Goal: Navigation & Orientation: Find specific page/section

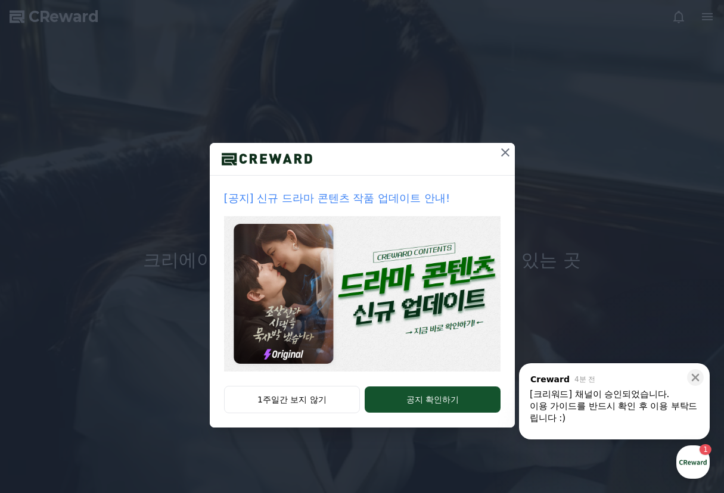
click at [499, 157] on icon at bounding box center [505, 152] width 14 height 14
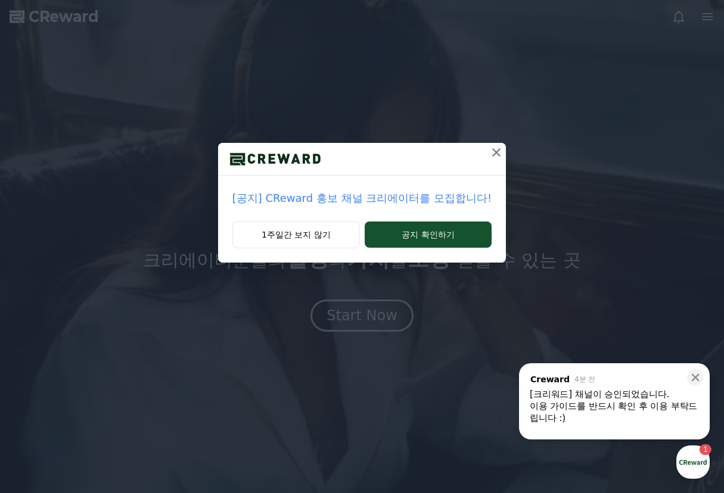
click at [491, 151] on icon at bounding box center [496, 152] width 14 height 14
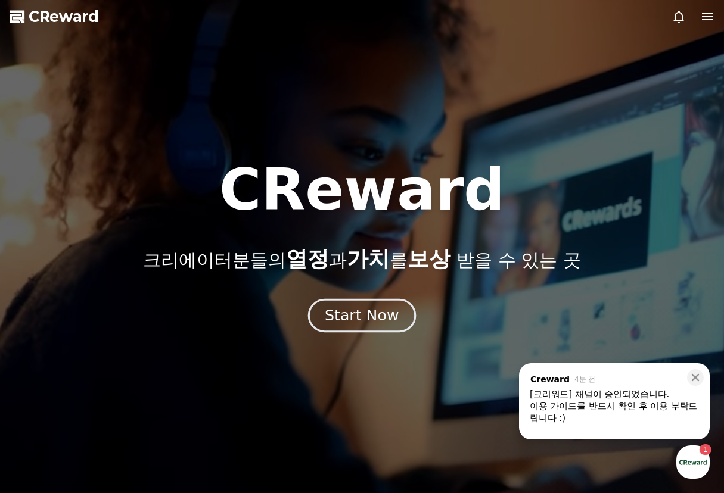
click at [365, 326] on button "Start Now" at bounding box center [362, 316] width 108 height 34
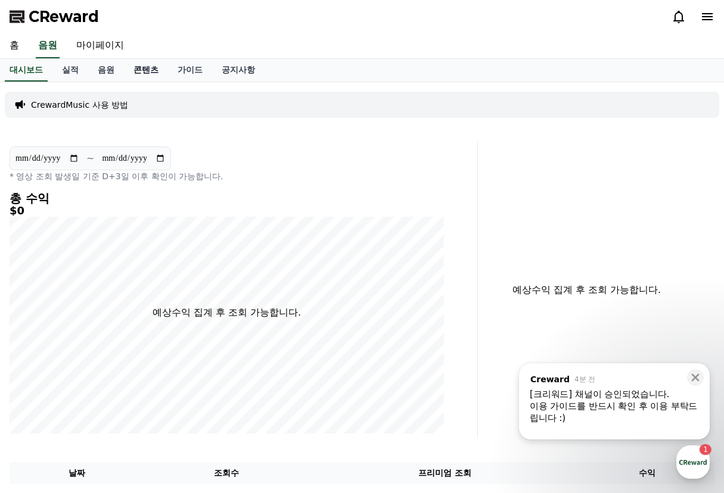
click at [160, 70] on link "콘텐츠" at bounding box center [146, 70] width 44 height 23
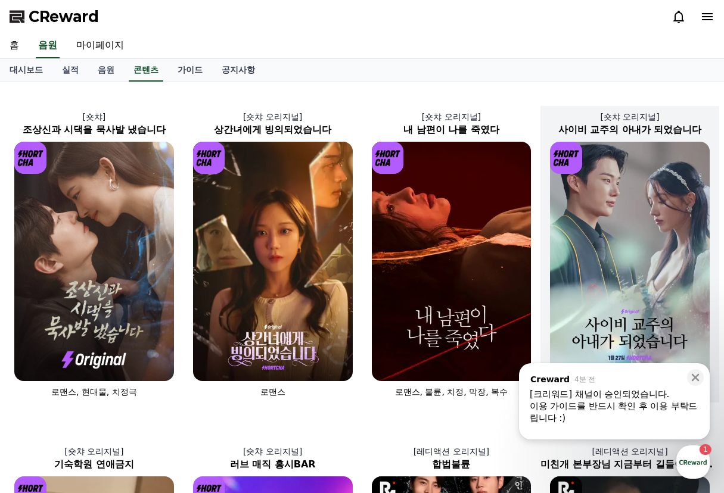
click at [626, 276] on img at bounding box center [630, 261] width 160 height 239
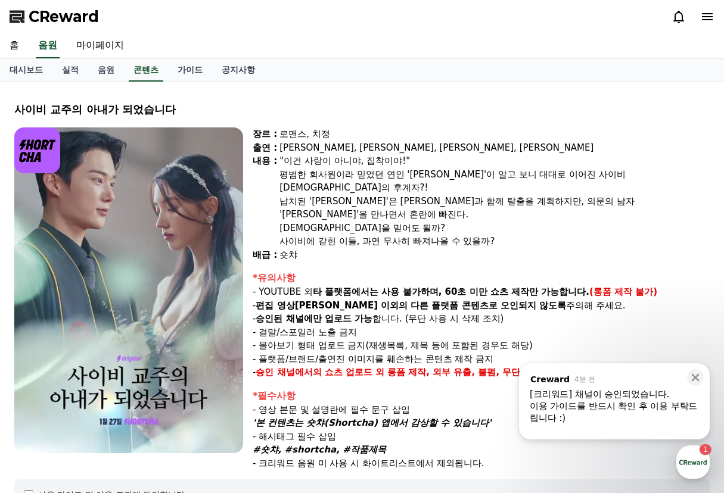
select select
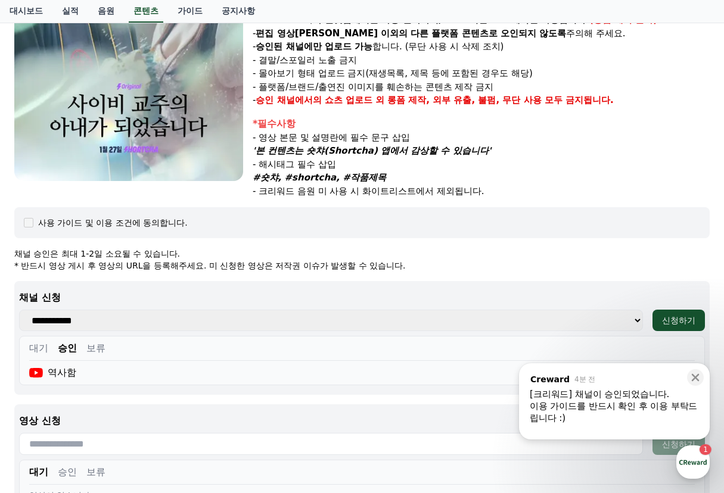
scroll to position [298, 0]
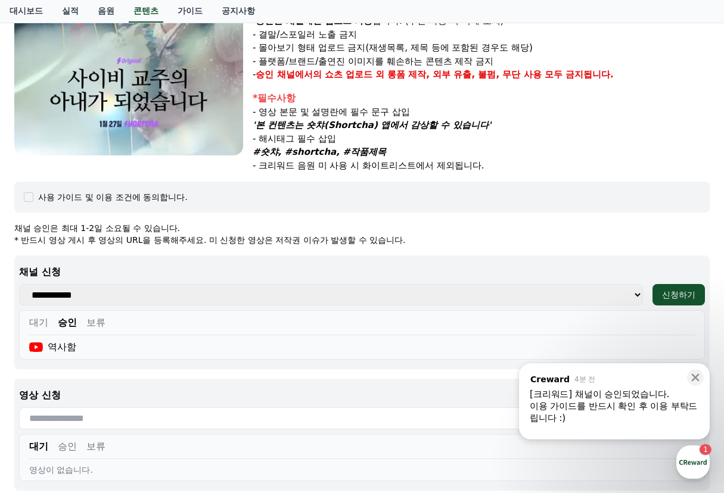
click at [635, 412] on div "이용 가이드를 반드시 확인 후 이용 부탁드립니다 :)" at bounding box center [614, 412] width 169 height 24
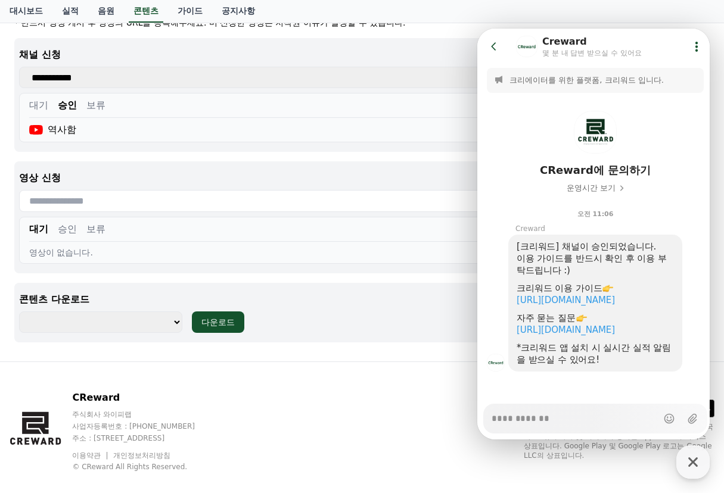
scroll to position [416, 0]
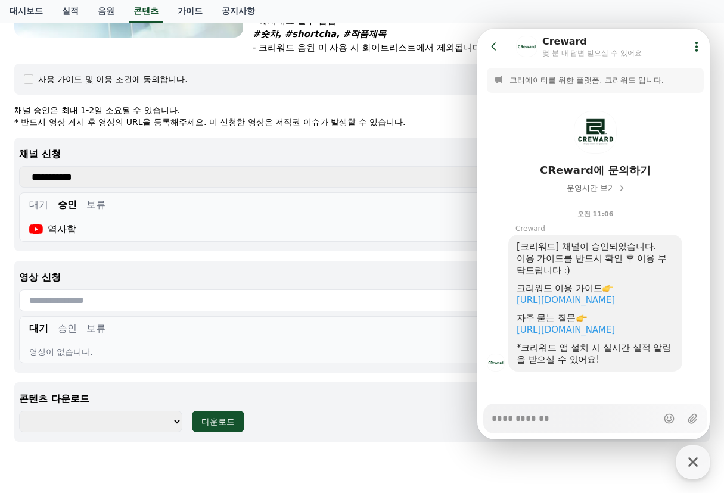
type textarea "*"
click at [126, 411] on select "**********" at bounding box center [100, 421] width 163 height 21
select select "**********"
click at [19, 411] on select "**********" at bounding box center [100, 421] width 163 height 21
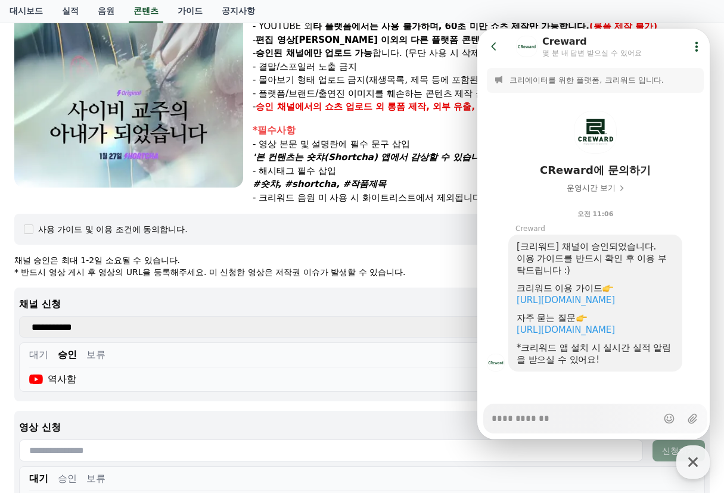
scroll to position [217, 0]
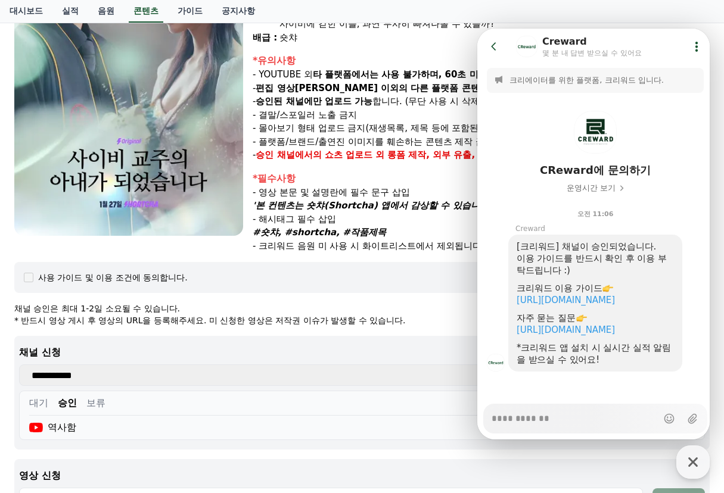
click at [412, 244] on div "사이비 [DEMOGRAPHIC_DATA]의 아내가 되었습니다 장르 : 로맨스, 치정 출연 : [PERSON_NAME], [PERSON_NAME…" at bounding box center [362, 262] width 705 height 776
click at [345, 234] on div "장르 : 로맨스, 치정 출연 : [PERSON_NAME], [PERSON_NAME], [PERSON_NAME], [PERSON_NAME] [P…" at bounding box center [481, 81] width 457 height 343
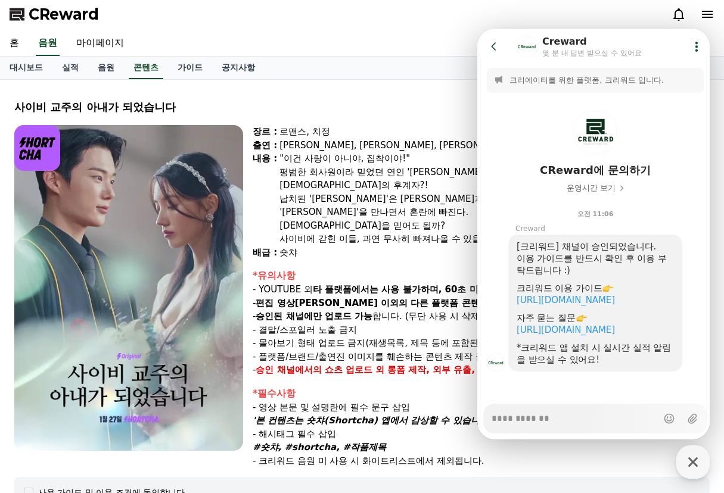
scroll to position [0, 0]
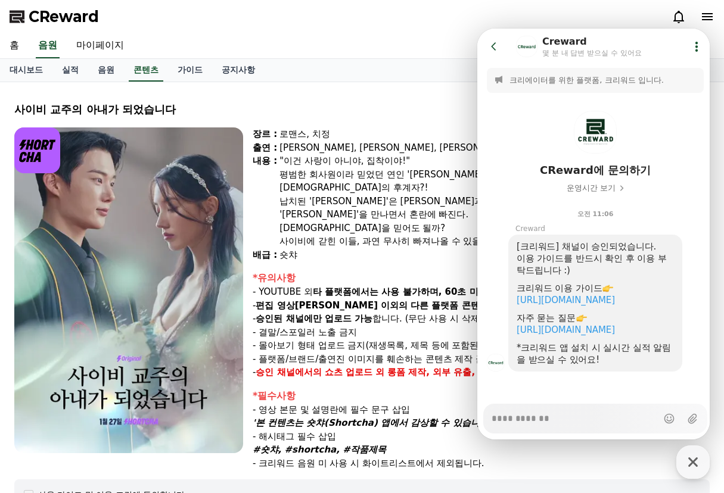
type textarea "*"
click at [113, 50] on link "마이페이지" at bounding box center [100, 45] width 67 height 25
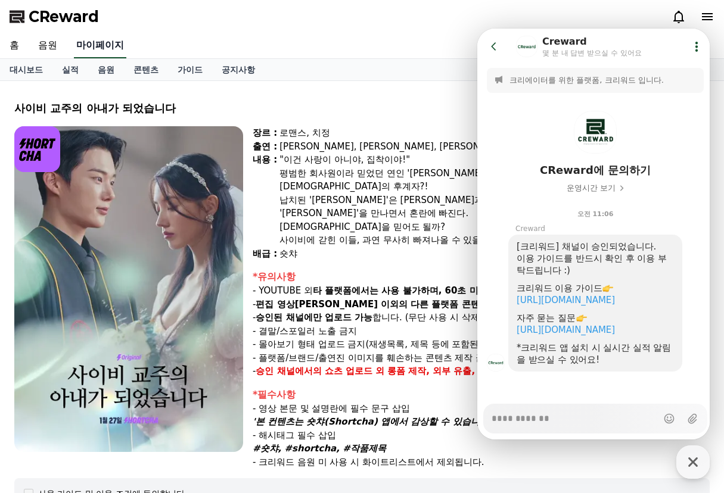
select select "**********"
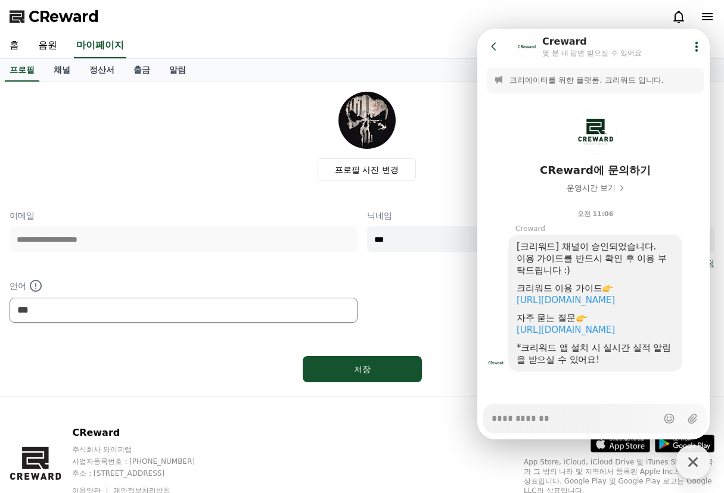
scroll to position [52, 0]
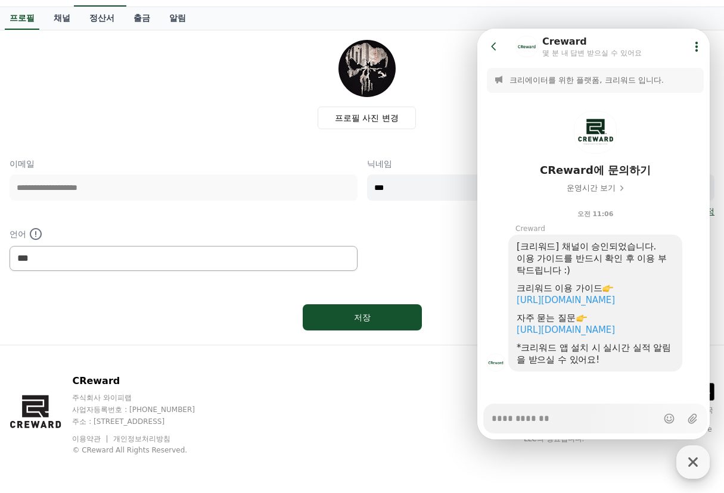
click at [705, 462] on div "button" at bounding box center [692, 462] width 33 height 33
type textarea "*"
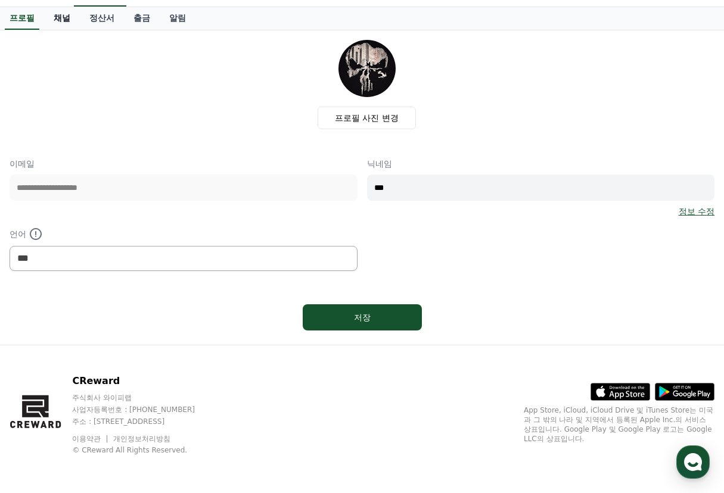
click at [60, 20] on link "채널" at bounding box center [62, 18] width 36 height 23
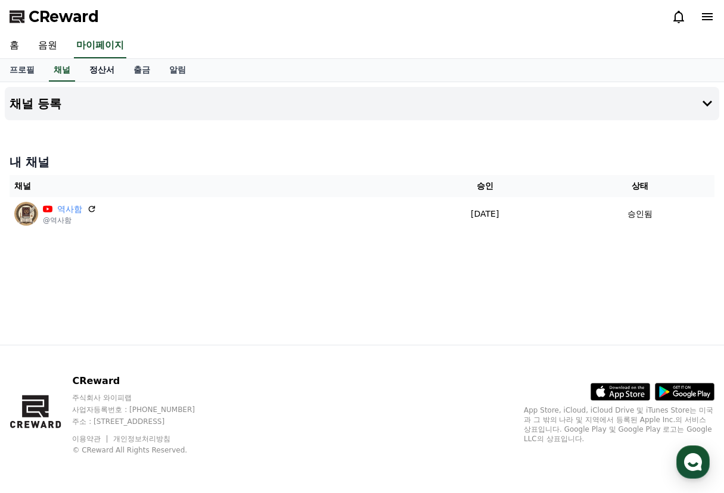
click at [91, 66] on link "정산서" at bounding box center [102, 70] width 44 height 23
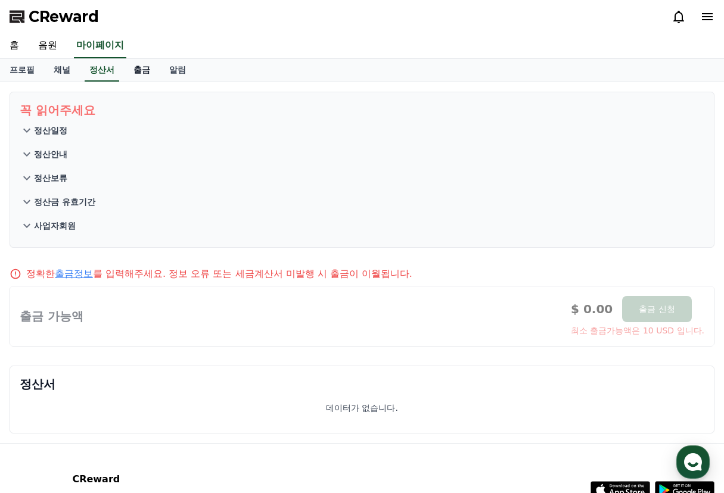
click at [143, 75] on link "출금" at bounding box center [142, 70] width 36 height 23
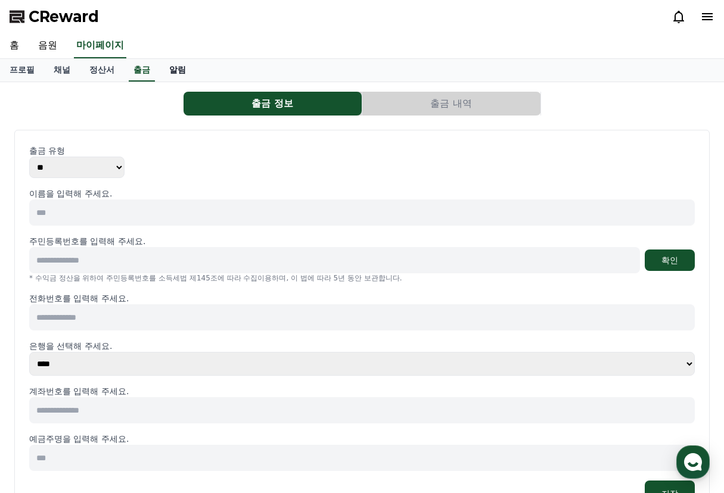
click at [169, 75] on link "알림" at bounding box center [178, 70] width 36 height 23
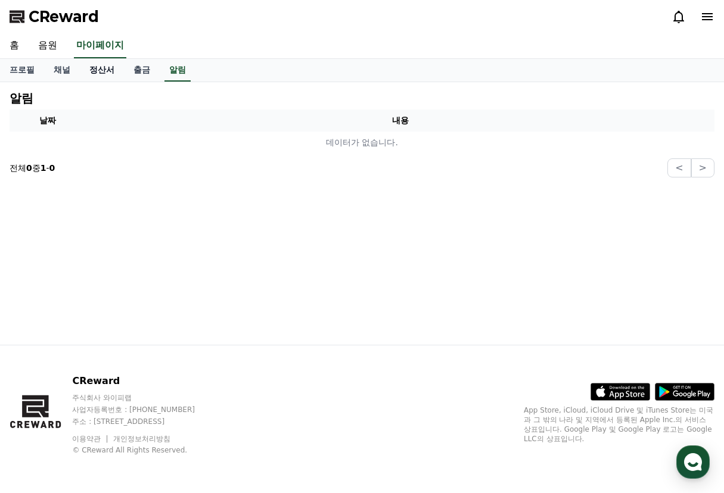
click at [107, 69] on link "정산서" at bounding box center [102, 70] width 44 height 23
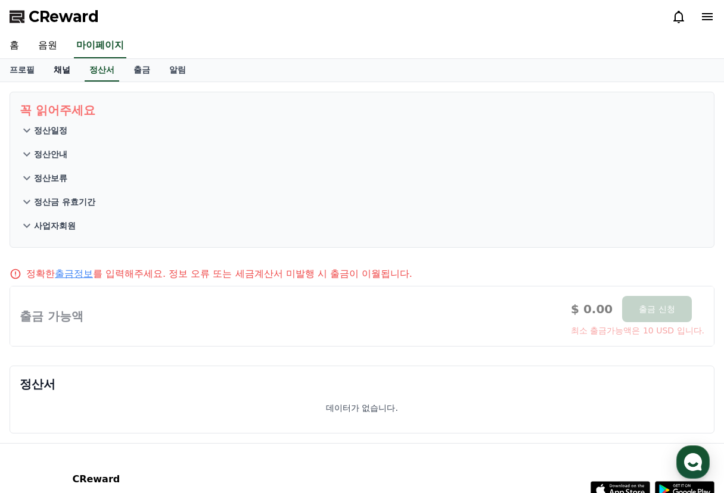
click at [59, 69] on link "채널" at bounding box center [62, 70] width 36 height 23
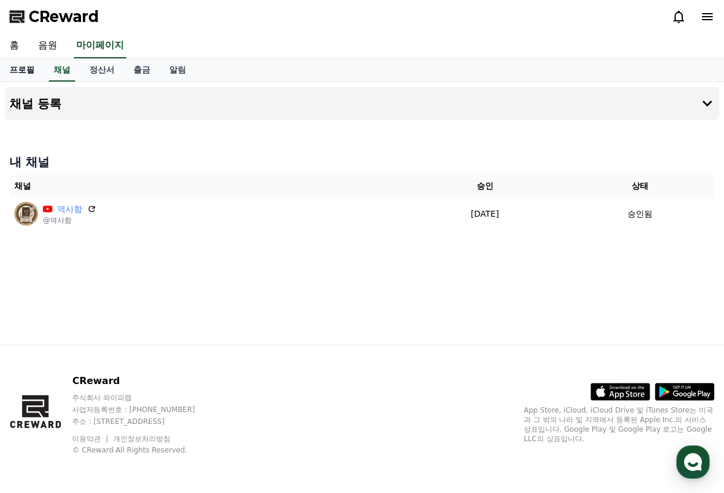
click at [15, 72] on link "프로필" at bounding box center [22, 70] width 44 height 23
select select "**********"
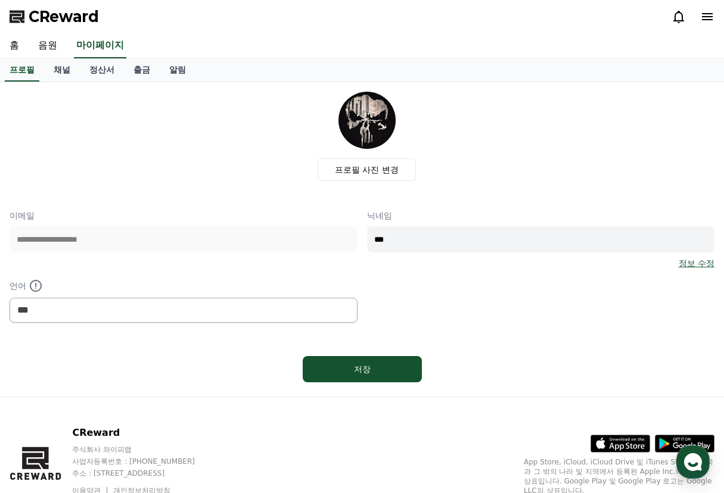
click at [704, 19] on icon at bounding box center [707, 16] width 11 height 7
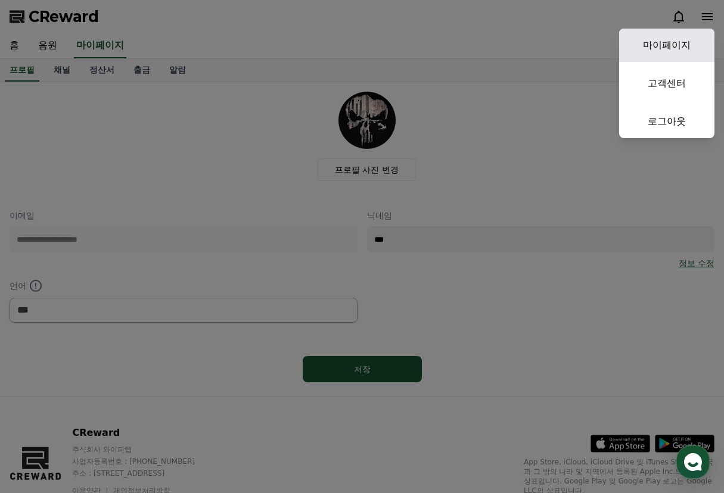
click at [686, 43] on link "마이페이지" at bounding box center [666, 45] width 95 height 33
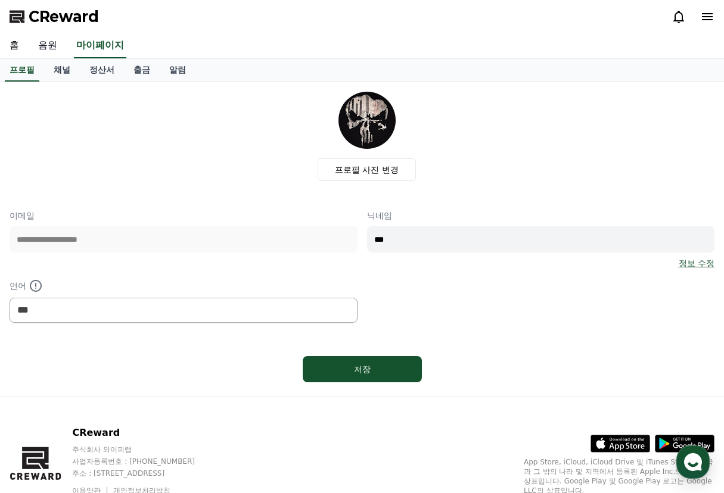
click at [54, 52] on link "음원" at bounding box center [48, 45] width 38 height 25
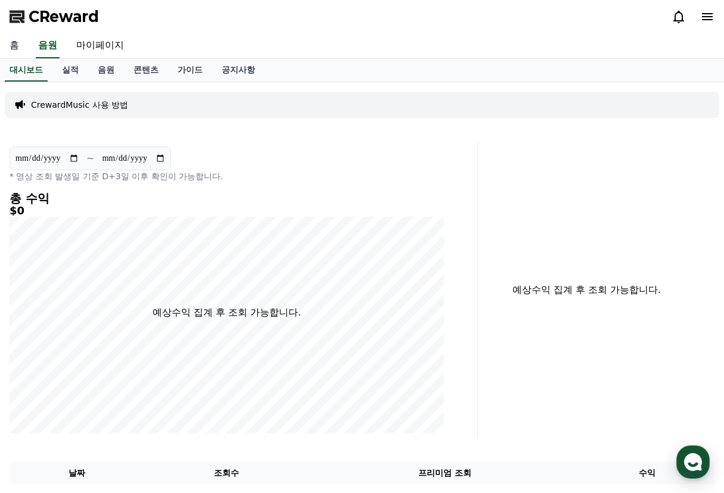
click at [21, 51] on link "홈" at bounding box center [14, 45] width 29 height 25
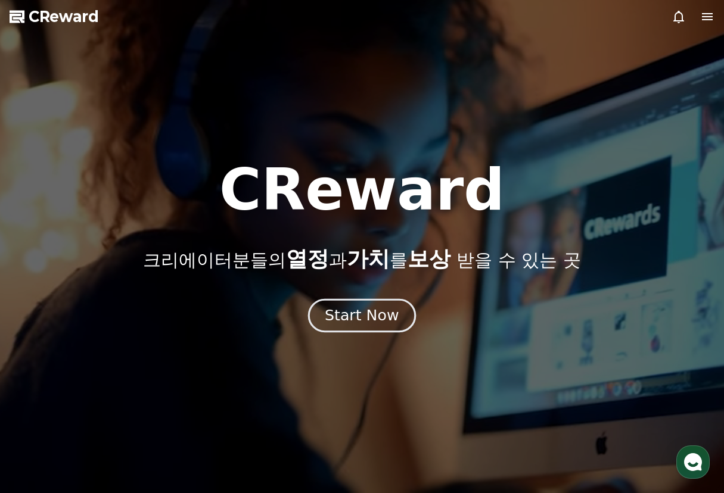
click at [363, 318] on div "Start Now" at bounding box center [362, 316] width 74 height 20
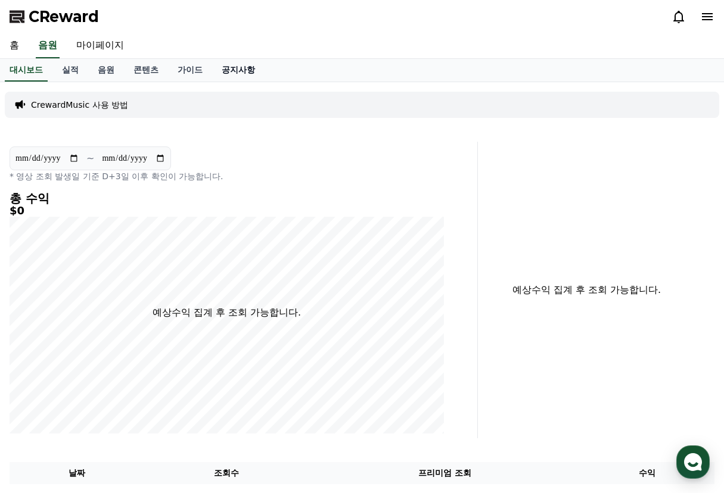
click at [247, 71] on link "공지사항" at bounding box center [238, 70] width 52 height 23
